Goal: Task Accomplishment & Management: Complete application form

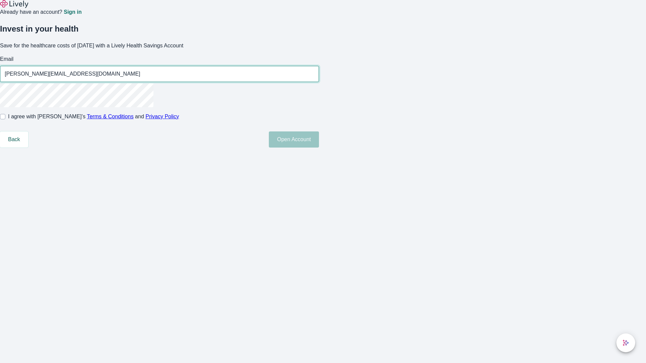
type input "[PERSON_NAME][EMAIL_ADDRESS][DOMAIN_NAME]"
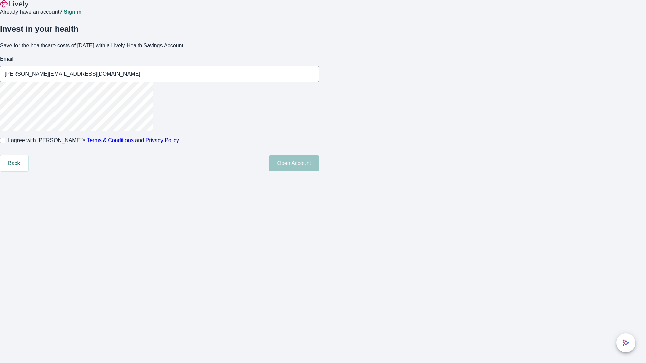
click at [5, 143] on input "I agree with Lively’s Terms & Conditions and Privacy Policy" at bounding box center [2, 140] width 5 height 5
checkbox input "true"
click at [319, 172] on button "Open Account" at bounding box center [294, 163] width 50 height 16
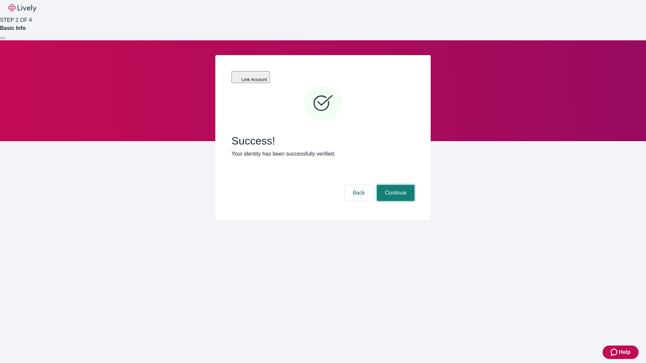
click at [395, 185] on button "Continue" at bounding box center [396, 193] width 38 height 16
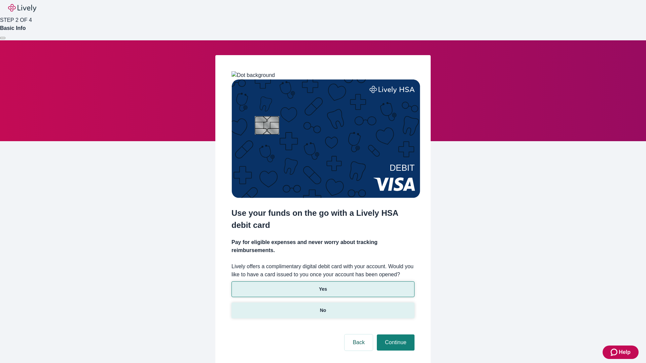
click at [323, 307] on p "No" at bounding box center [323, 310] width 6 height 7
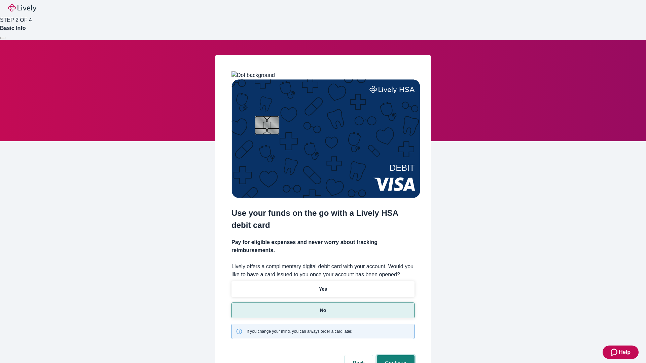
click at [395, 356] on button "Continue" at bounding box center [396, 364] width 38 height 16
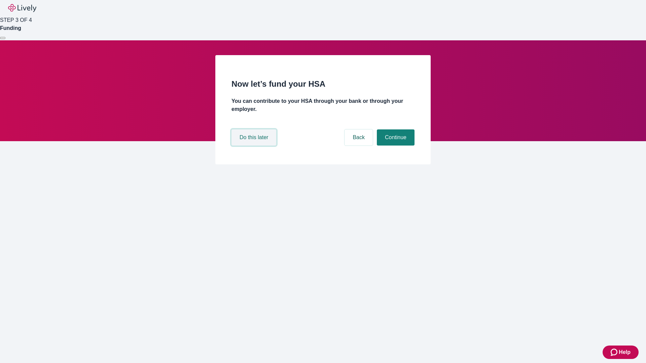
click at [255, 146] on button "Do this later" at bounding box center [254, 138] width 45 height 16
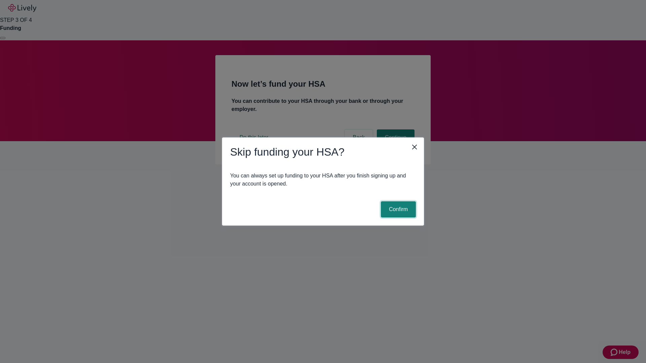
click at [397, 210] on button "Confirm" at bounding box center [398, 210] width 35 height 16
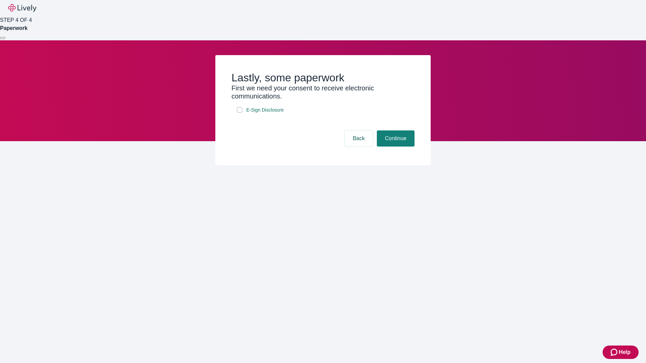
click at [240, 113] on input "E-Sign Disclosure" at bounding box center [239, 109] width 5 height 5
checkbox input "true"
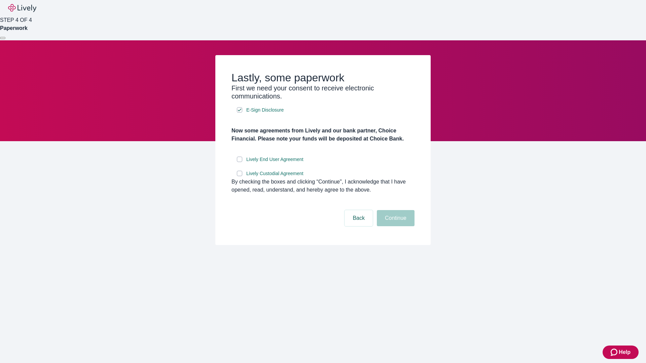
click at [240, 162] on input "Lively End User Agreement" at bounding box center [239, 159] width 5 height 5
checkbox input "true"
click at [240, 176] on input "Lively Custodial Agreement" at bounding box center [239, 173] width 5 height 5
checkbox input "true"
click at [395, 226] on button "Continue" at bounding box center [396, 218] width 38 height 16
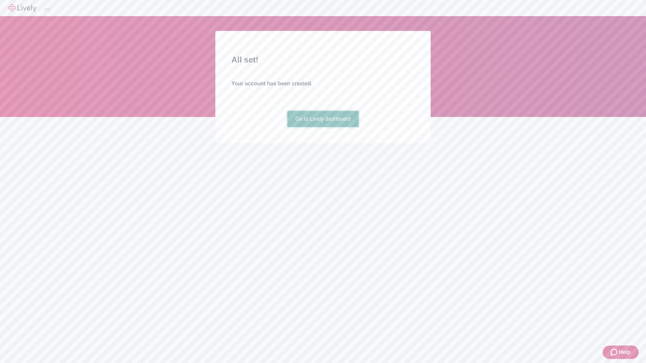
click at [323, 127] on link "Go to Lively dashboard" at bounding box center [323, 119] width 72 height 16
